Goal: Transaction & Acquisition: Subscribe to service/newsletter

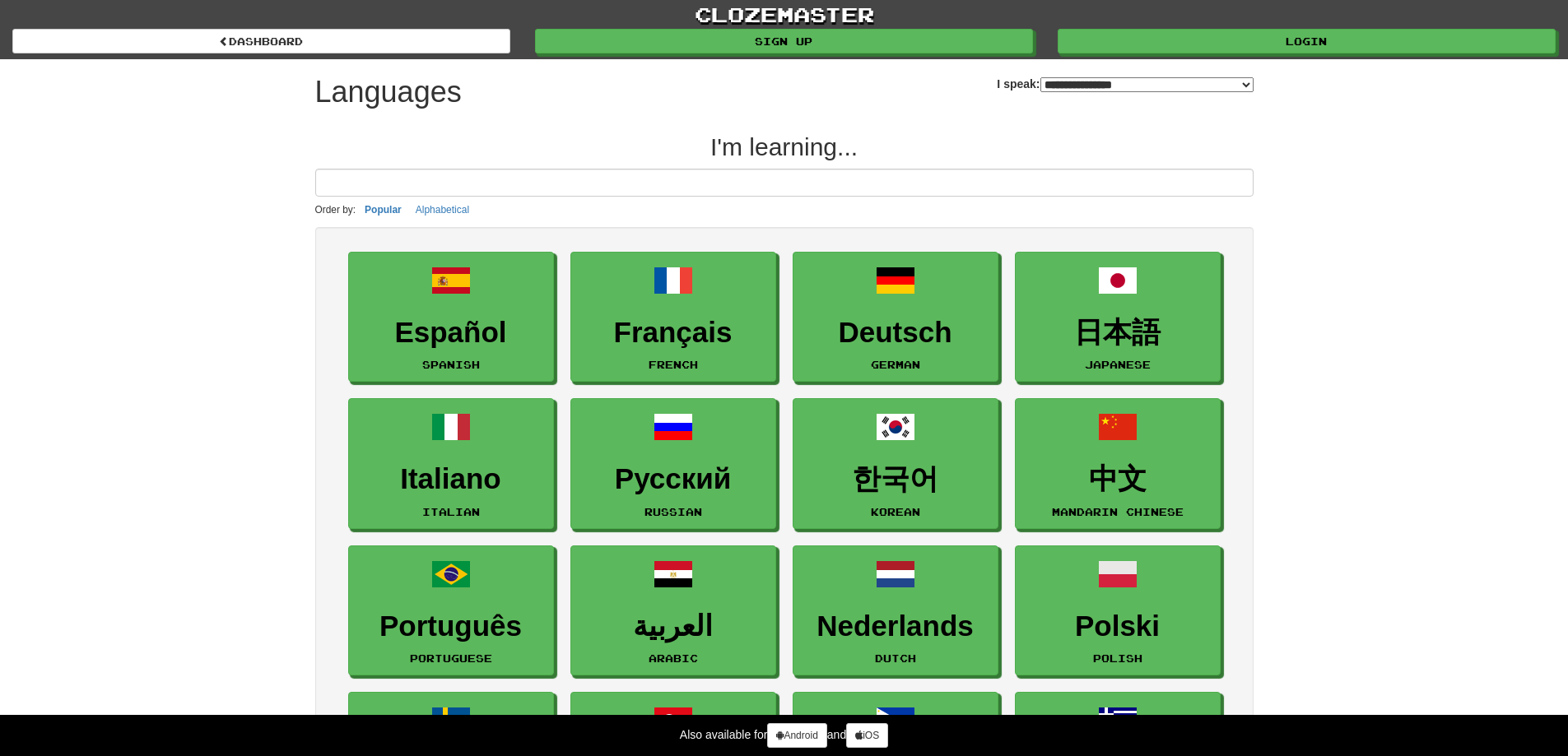
select select "*******"
click at [568, 175] on input at bounding box center [784, 182] width 938 height 28
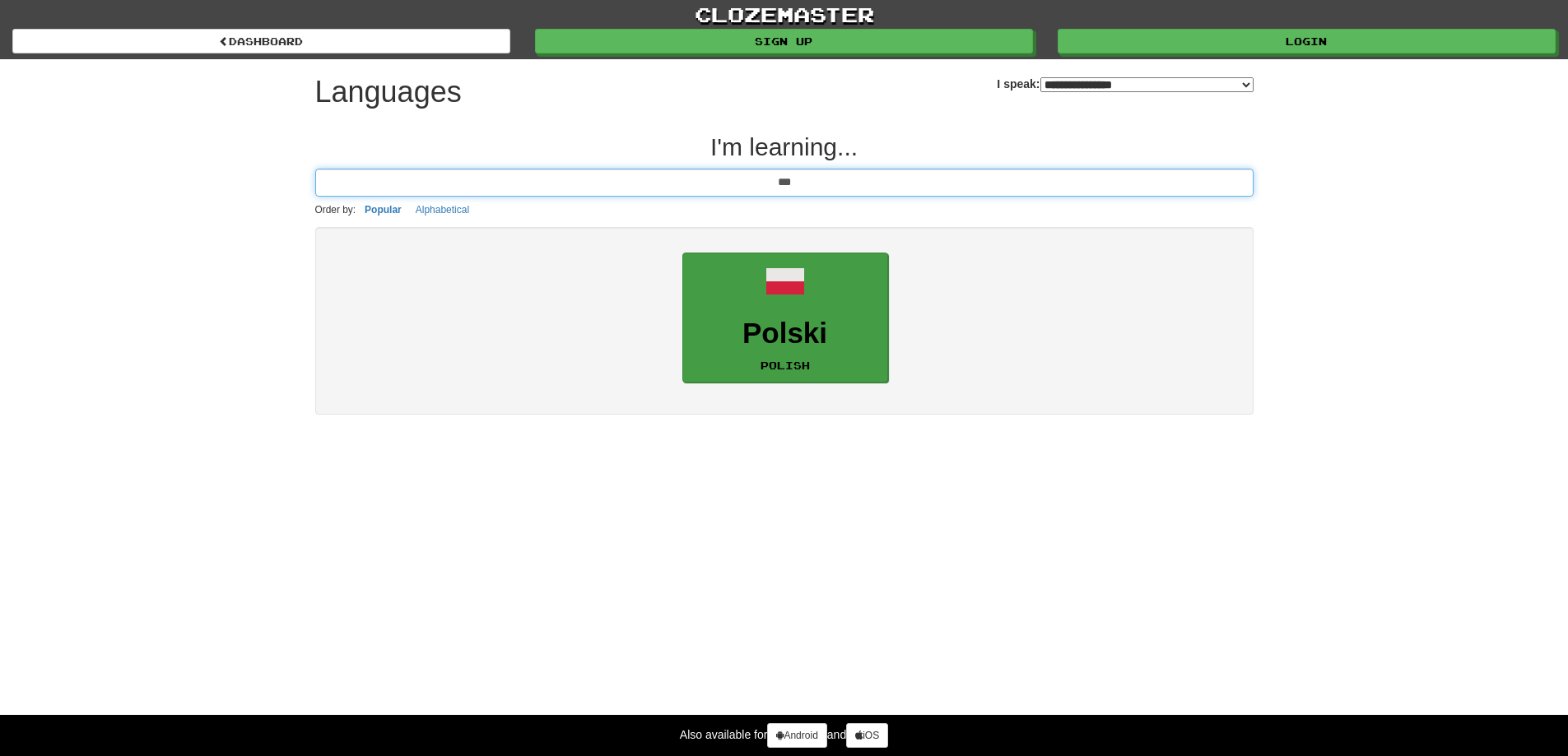
type input "***"
click at [802, 349] on h3 "Polski" at bounding box center [785, 334] width 188 height 32
